Goal: Unclear

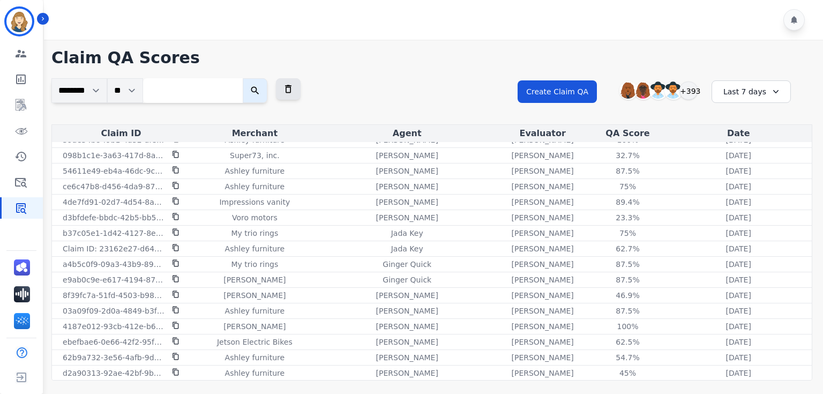
scroll to position [510, 0]
